Goal: Complete application form: Complete application form

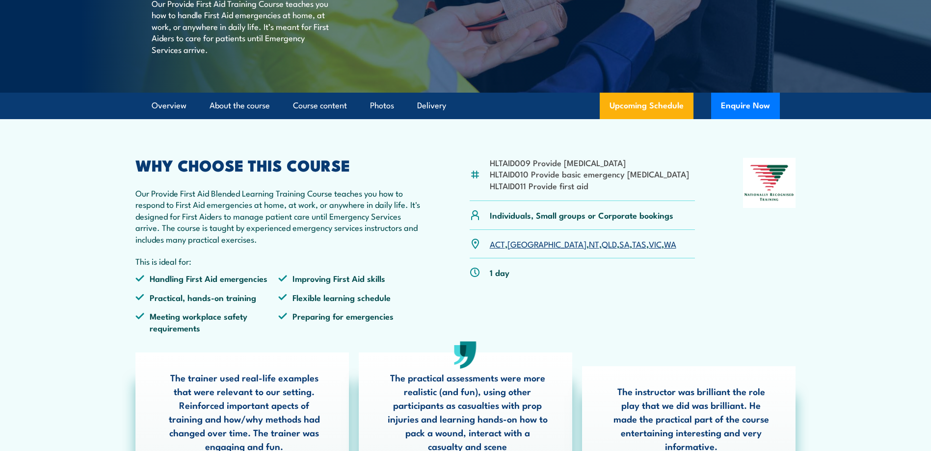
scroll to position [196, 0]
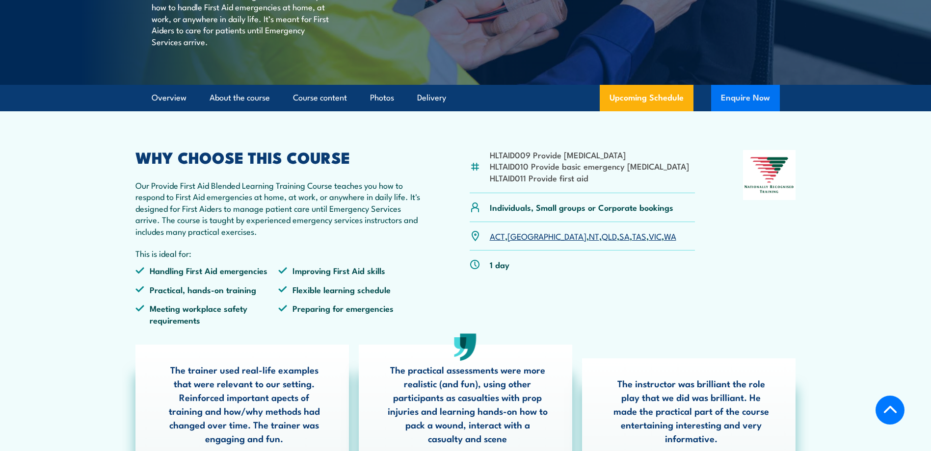
click at [736, 111] on button "Enquire Now" at bounding box center [745, 98] width 69 height 26
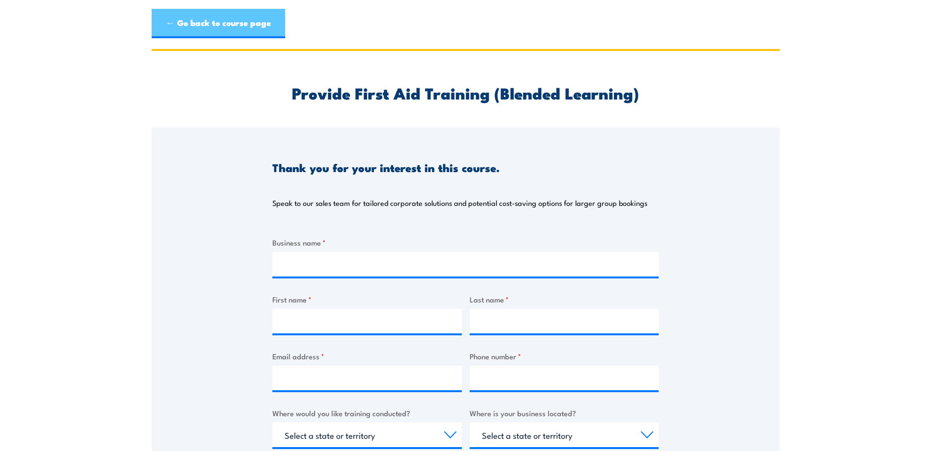
click at [244, 22] on link "← Go back to course page" at bounding box center [218, 23] width 133 height 29
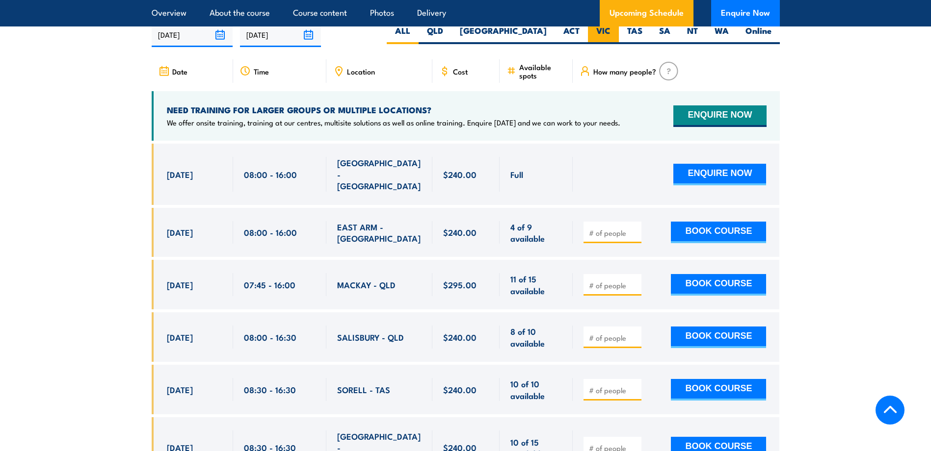
click at [603, 38] on label "VIC" at bounding box center [603, 34] width 31 height 19
click at [610, 31] on input "VIC" at bounding box center [613, 28] width 6 height 6
radio input "true"
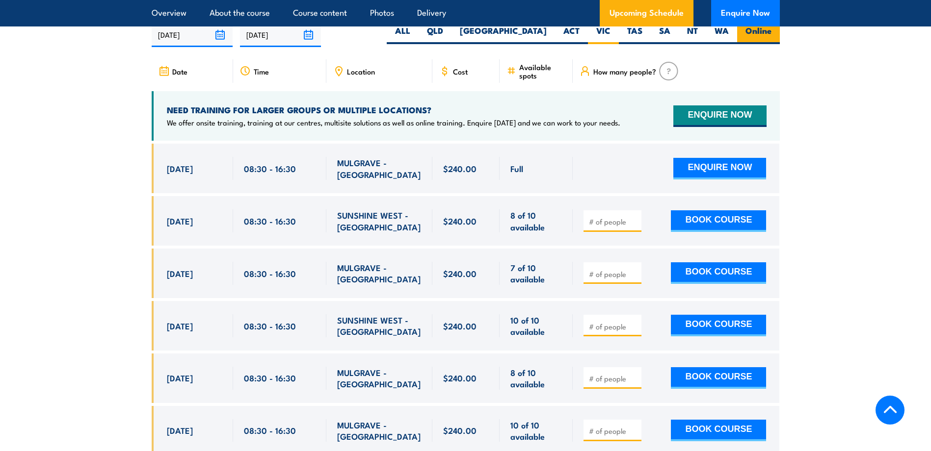
click at [750, 39] on label "Online" at bounding box center [758, 34] width 43 height 19
click at [771, 31] on input "Online" at bounding box center [774, 28] width 6 height 6
radio input "true"
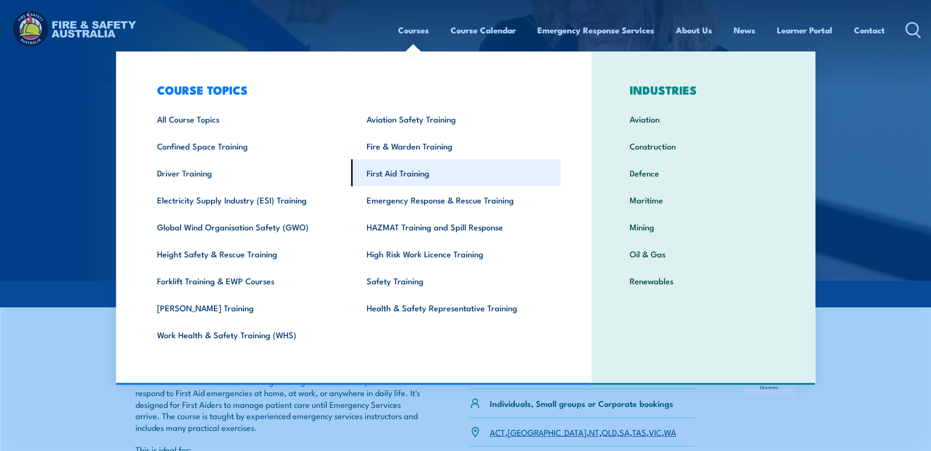
click at [398, 170] on link "First Aid Training" at bounding box center [455, 172] width 209 height 27
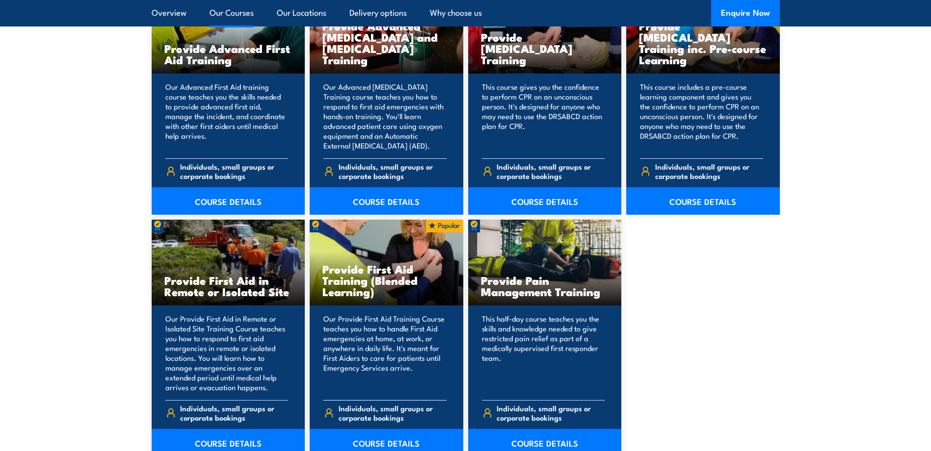
scroll to position [1374, 0]
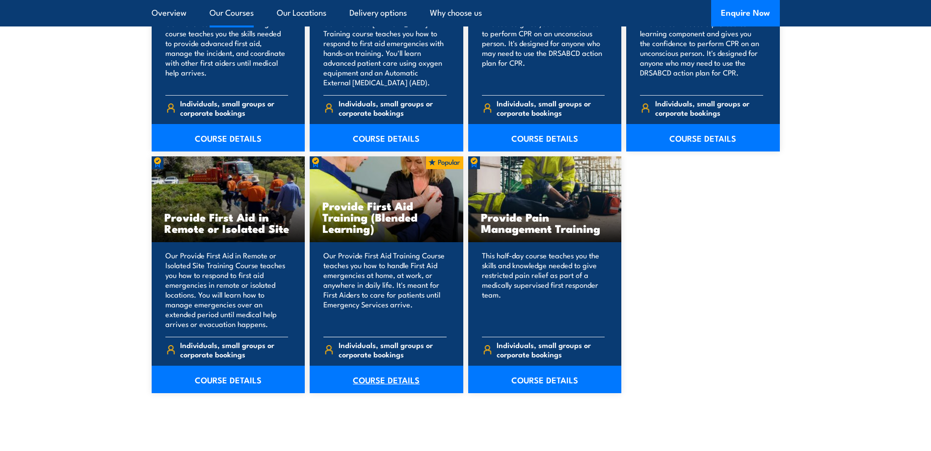
click at [394, 381] on link "COURSE DETAILS" at bounding box center [387, 379] width 154 height 27
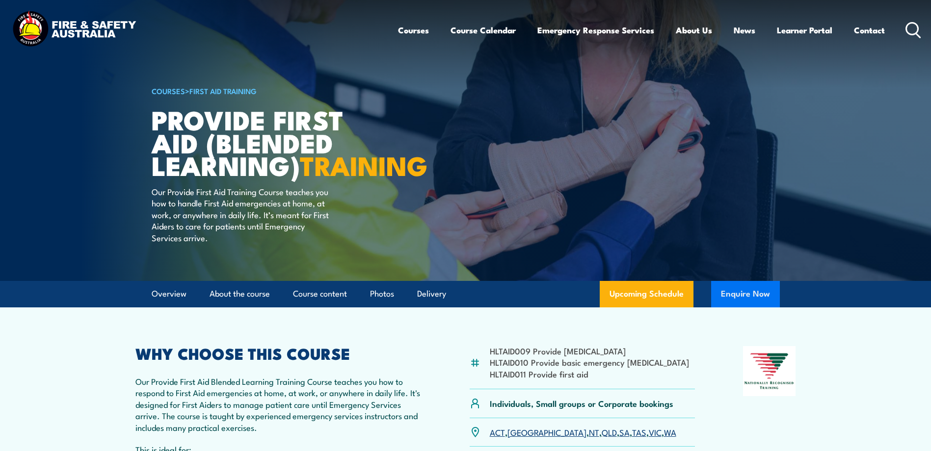
click at [747, 308] on button "Enquire Now" at bounding box center [745, 294] width 69 height 26
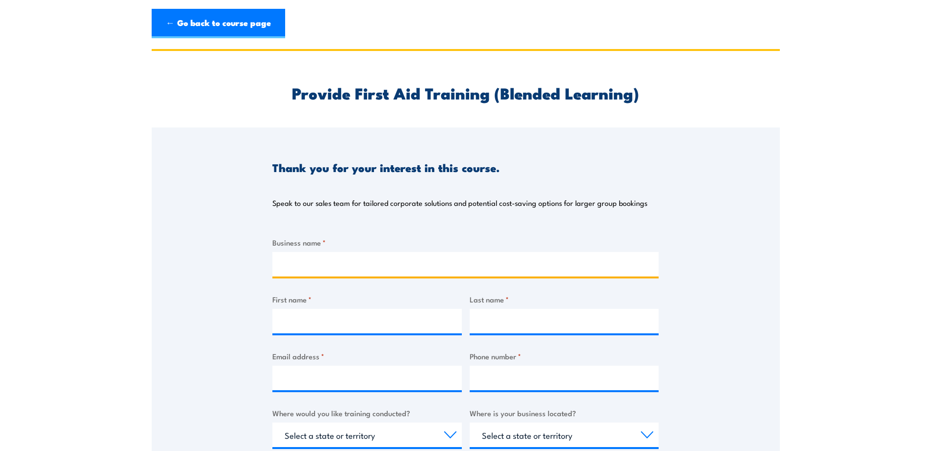
click at [315, 263] on input "Business name *" at bounding box center [465, 264] width 386 height 25
type input "[PERSON_NAME]"
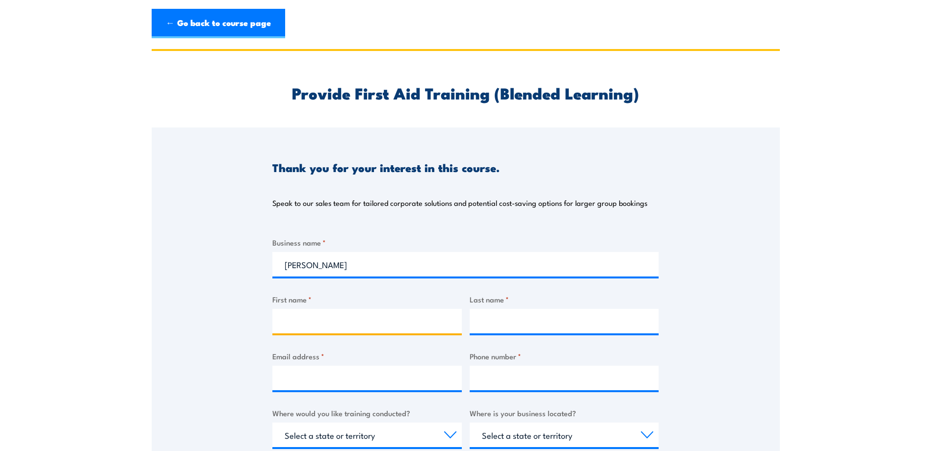
click at [299, 323] on input "First name *" at bounding box center [366, 321] width 189 height 25
type input "[PERSON_NAME]"
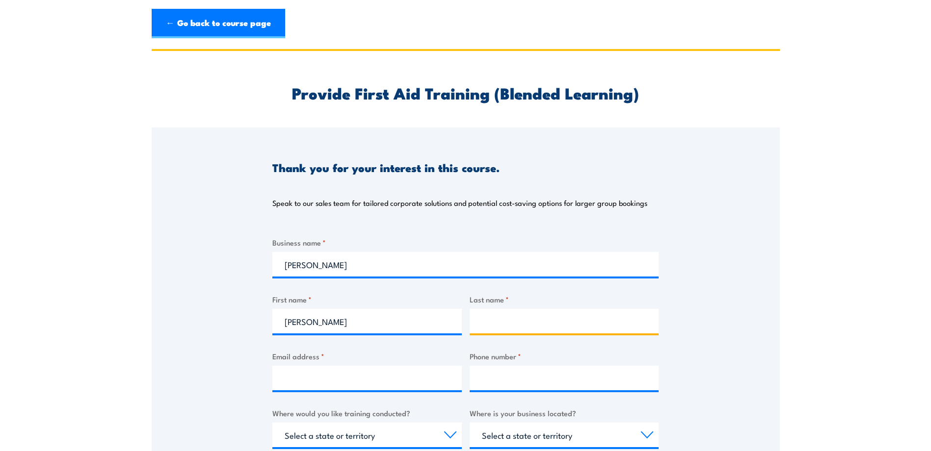
click at [505, 321] on input "Last name *" at bounding box center [563, 321] width 189 height 25
type input "[PERSON_NAME]"
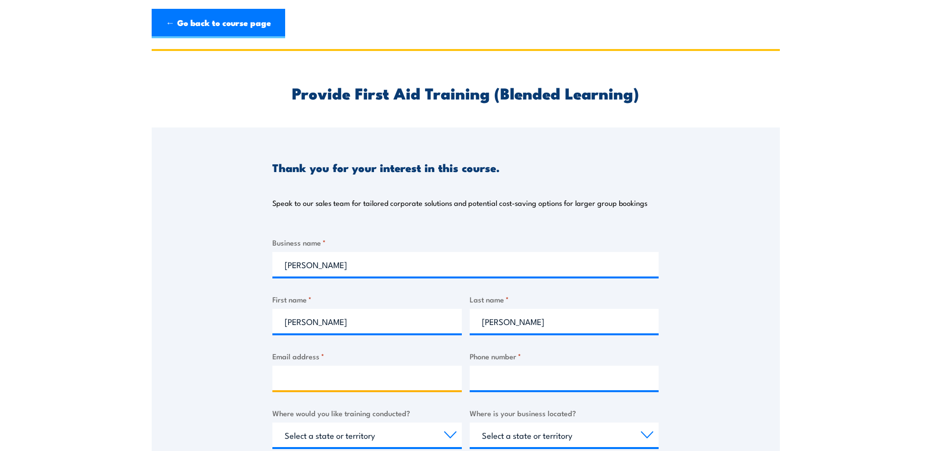
click at [358, 374] on input "Email address *" at bounding box center [366, 378] width 189 height 25
type input "s"
type input "[EMAIL_ADDRESS][DOMAIN_NAME]"
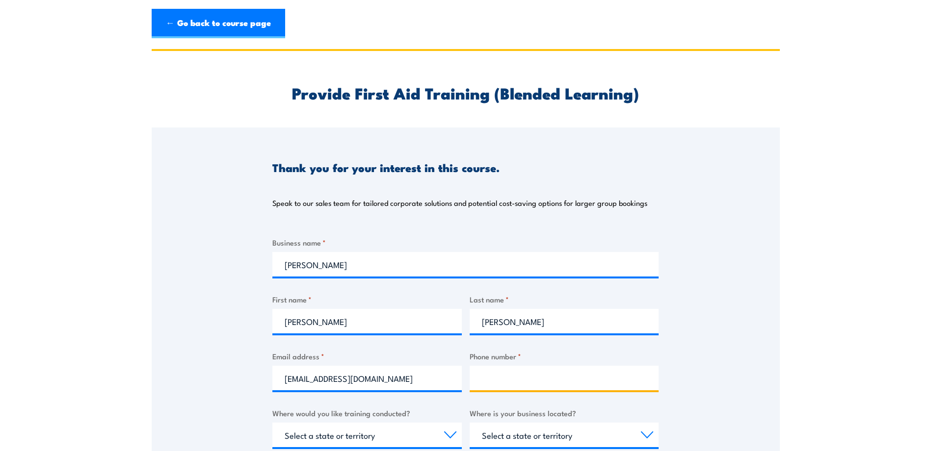
click at [498, 380] on input "Phone number *" at bounding box center [563, 378] width 189 height 25
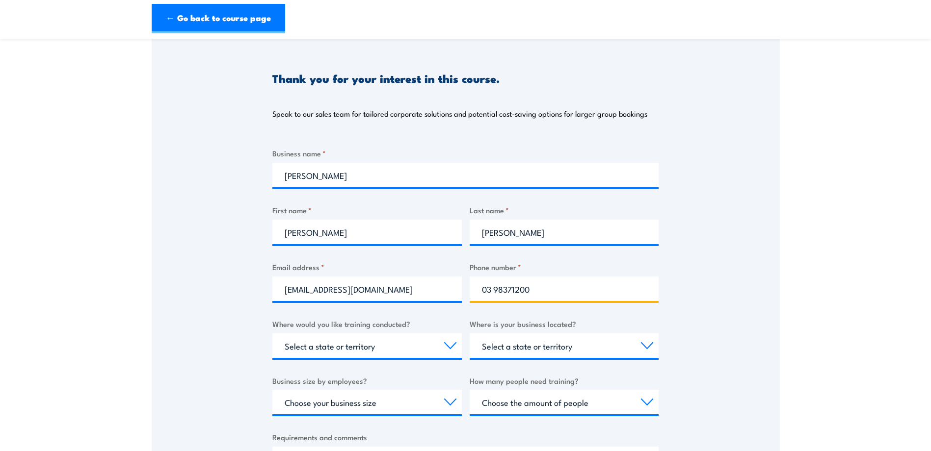
scroll to position [98, 0]
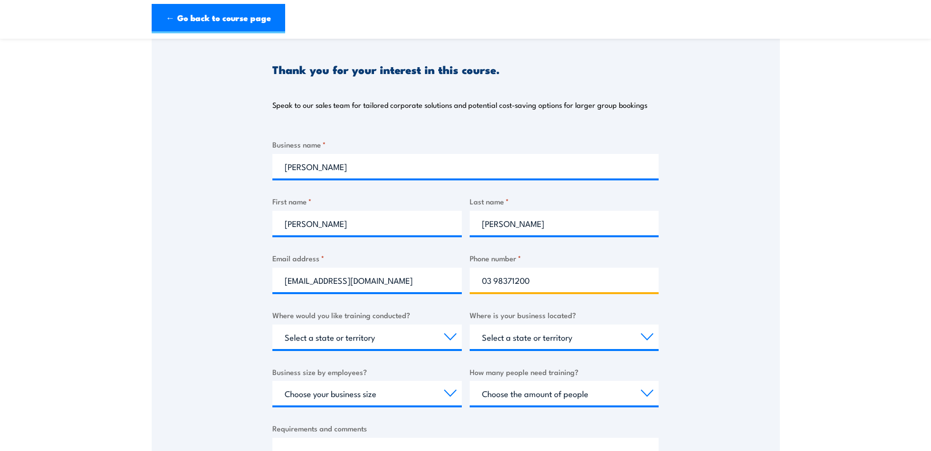
type input "03 98371200"
click at [441, 336] on select "Select a state or territory Nationally - multiple locations [GEOGRAPHIC_DATA] […" at bounding box center [366, 337] width 189 height 25
select select "VIC"
click at [272, 325] on select "Select a state or territory Nationally - multiple locations [GEOGRAPHIC_DATA] […" at bounding box center [366, 337] width 189 height 25
click at [557, 336] on select "Select a state or territory [GEOGRAPHIC_DATA] [GEOGRAPHIC_DATA] [GEOGRAPHIC_DAT…" at bounding box center [563, 337] width 189 height 25
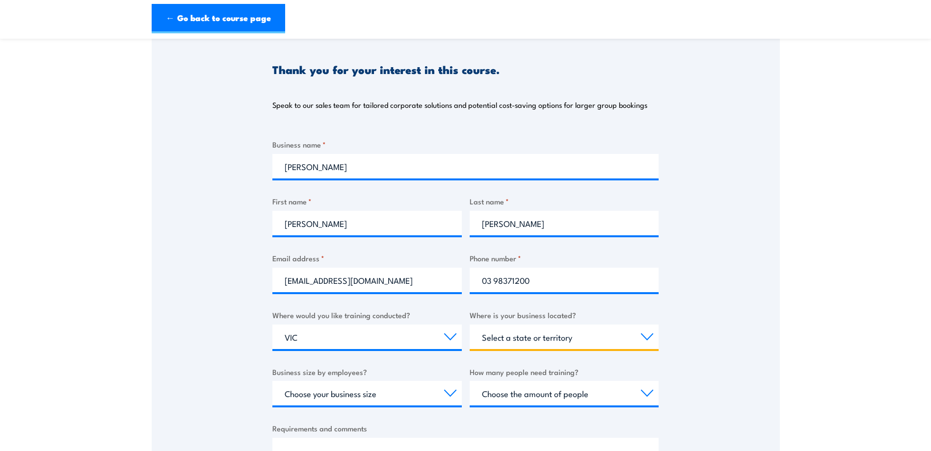
select select "VIC"
click at [469, 325] on select "Select a state or territory [GEOGRAPHIC_DATA] [GEOGRAPHIC_DATA] [GEOGRAPHIC_DAT…" at bounding box center [563, 337] width 189 height 25
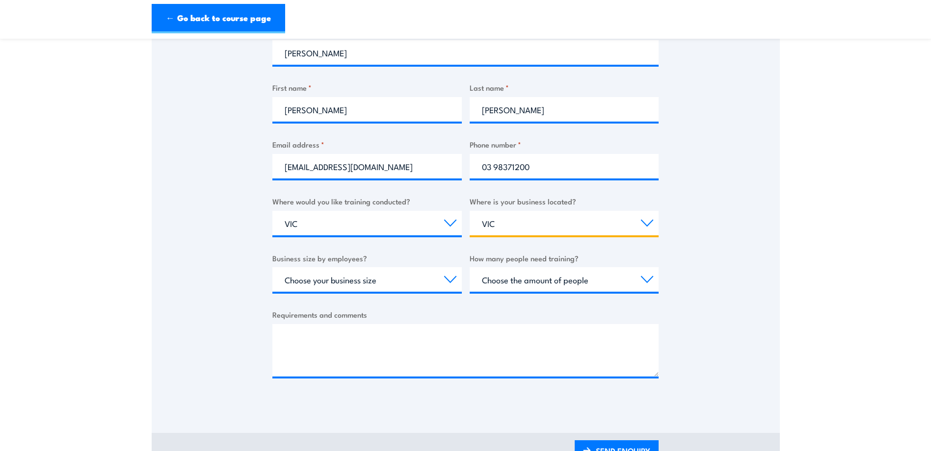
scroll to position [245, 0]
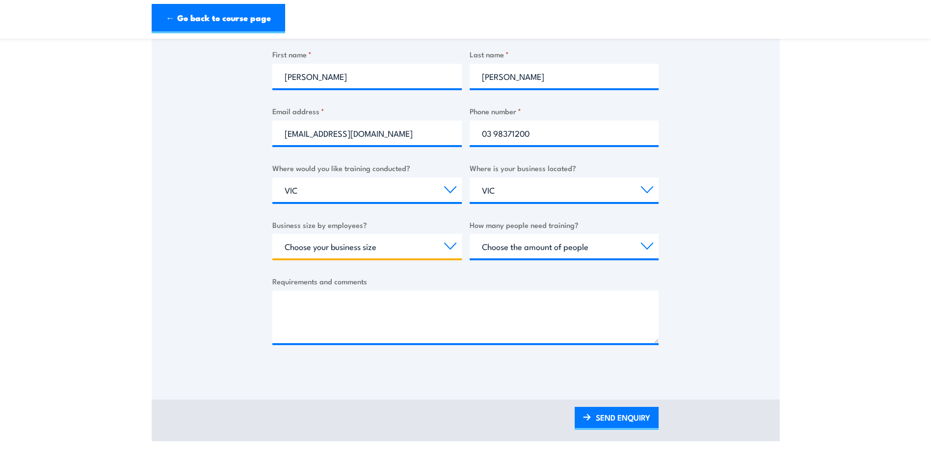
click at [387, 248] on select "Choose your business size 1 to 19 20 to 199 200+" at bounding box center [366, 246] width 189 height 25
select select "1 to 19"
click at [272, 234] on select "Choose your business size 1 to 19 20 to 199 200+" at bounding box center [366, 246] width 189 height 25
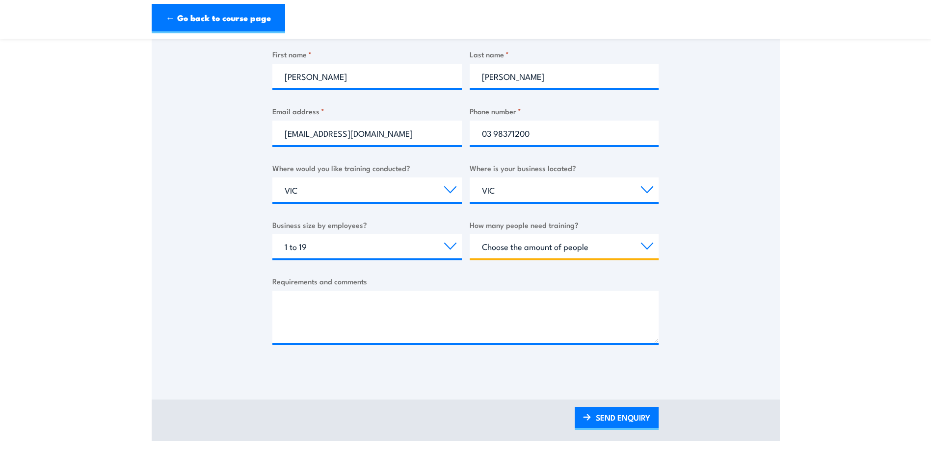
click at [536, 247] on select "Choose the amount of people 1 to 4 5 to 19 20+" at bounding box center [563, 246] width 189 height 25
select select "5 to 19"
click at [469, 234] on select "Choose the amount of people 1 to 4 5 to 19 20+" at bounding box center [563, 246] width 189 height 25
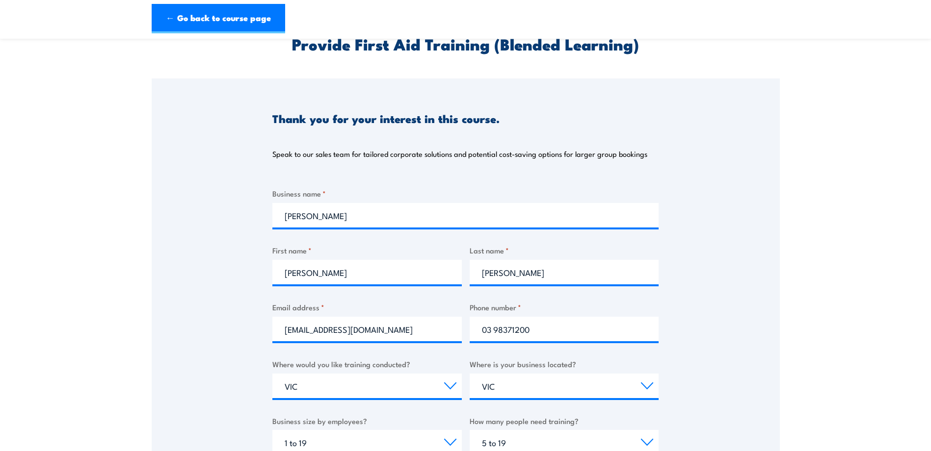
scroll to position [0, 0]
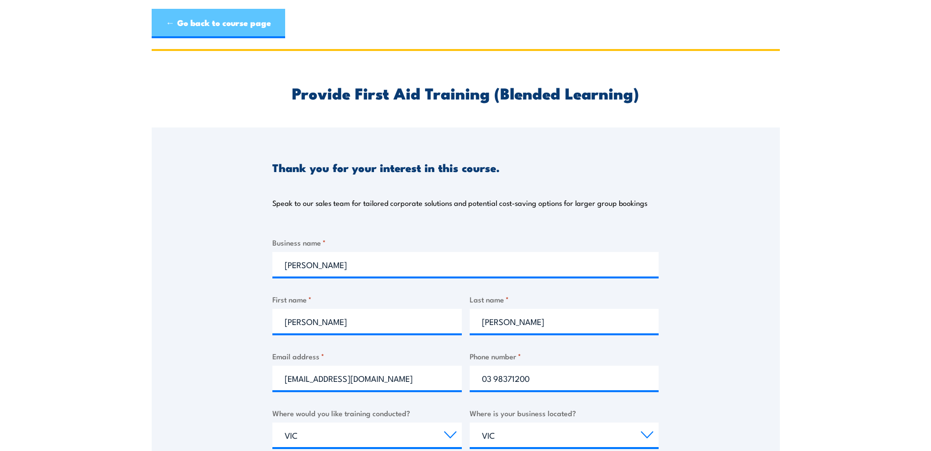
click at [216, 23] on link "← Go back to course page" at bounding box center [218, 23] width 133 height 29
